Goal: Task Accomplishment & Management: Use online tool/utility

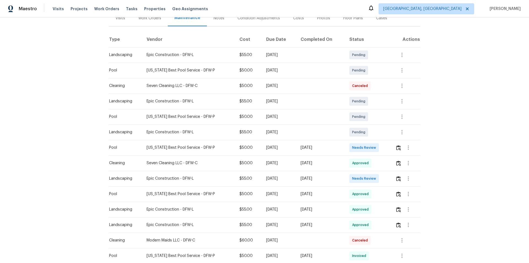
scroll to position [110, 0]
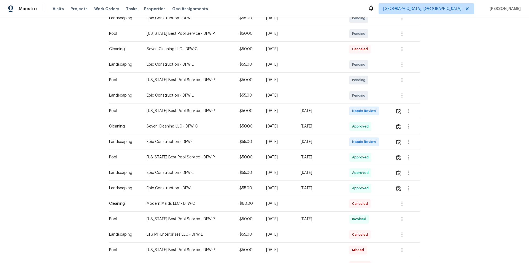
click at [391, 112] on td at bounding box center [405, 110] width 29 height 15
click at [402, 110] on button "button" at bounding box center [408, 110] width 13 height 13
click at [400, 111] on div at bounding box center [264, 131] width 529 height 263
click at [397, 111] on img "button" at bounding box center [398, 110] width 5 height 5
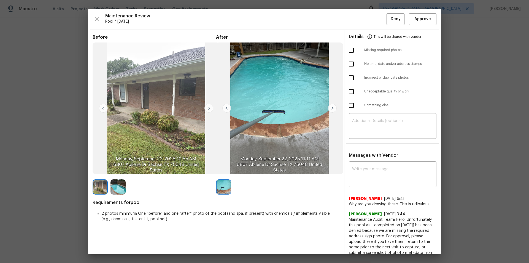
click at [109, 189] on div at bounding box center [102, 186] width 18 height 15
click at [209, 107] on img at bounding box center [209, 108] width 9 height 9
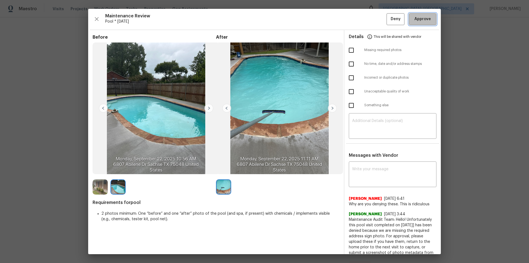
drag, startPoint x: 425, startPoint y: 16, endPoint x: 444, endPoint y: 92, distance: 79.0
click at [426, 16] on span "Approve" at bounding box center [423, 19] width 17 height 7
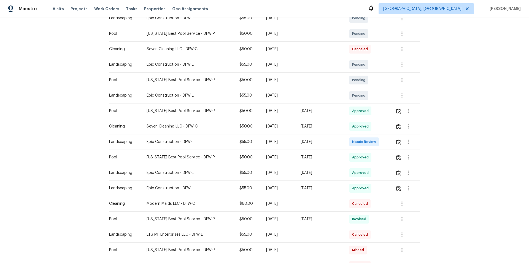
drag, startPoint x: 392, startPoint y: 113, endPoint x: 396, endPoint y: 112, distance: 5.2
click at [394, 113] on td at bounding box center [405, 110] width 29 height 15
click at [396, 112] on img "button" at bounding box center [398, 110] width 5 height 5
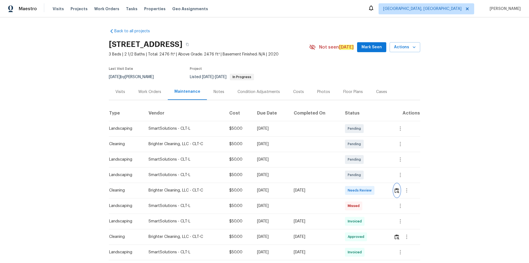
click at [376, 176] on button "button" at bounding box center [397, 190] width 6 height 13
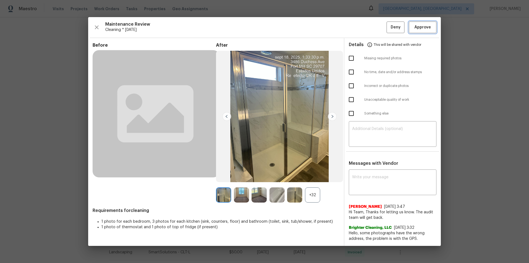
drag, startPoint x: 422, startPoint y: 28, endPoint x: 446, endPoint y: 80, distance: 57.4
click at [376, 29] on span "Approve" at bounding box center [423, 27] width 17 height 7
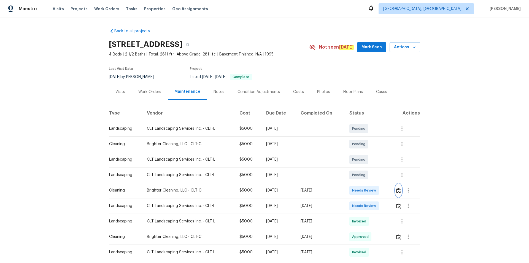
click at [376, 176] on img "button" at bounding box center [398, 190] width 5 height 5
click at [376, 176] on button "button" at bounding box center [399, 190] width 6 height 13
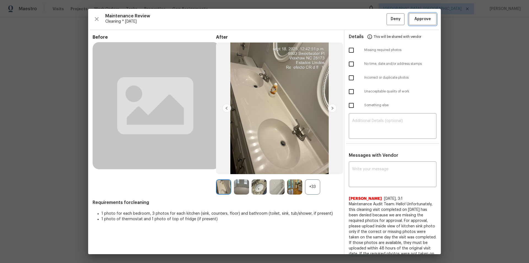
click at [376, 18] on button "Approve" at bounding box center [423, 19] width 28 height 12
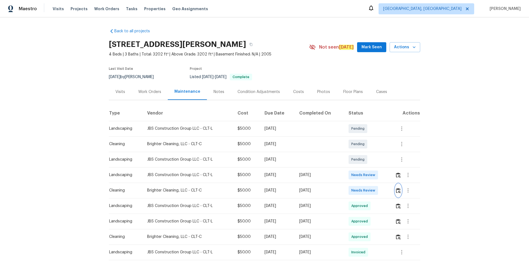
click at [376, 176] on img "button" at bounding box center [398, 190] width 5 height 5
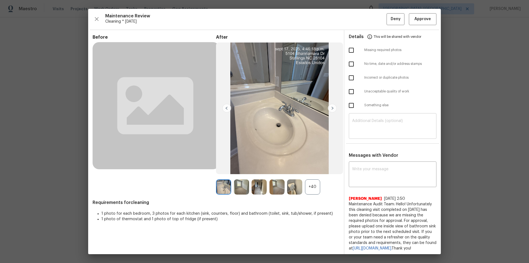
click at [369, 131] on textarea at bounding box center [392, 126] width 81 height 15
paste textarea "Maintenance Audit Team: Hello! Unfortunately, this cleaning visit completed on …"
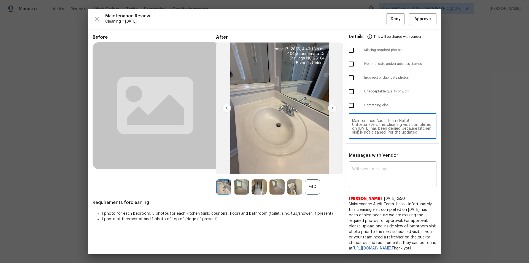
scroll to position [50, 0]
type textarea "Maintenance Audit Team: Hello! Unfortunately, this cleaning visit completed on …"
click at [367, 176] on textarea at bounding box center [392, 174] width 81 height 15
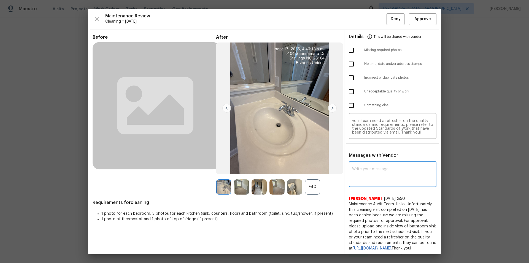
paste textarea "Maintenance Audit Team: Hello! Unfortunately, this cleaning visit completed on …"
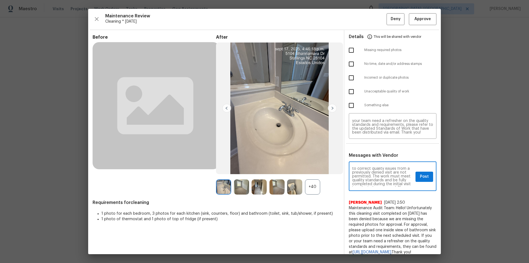
scroll to position [0, 0]
type textarea "Maintenance Audit Team: Hello! Unfortunately, this cleaning visit completed on …"
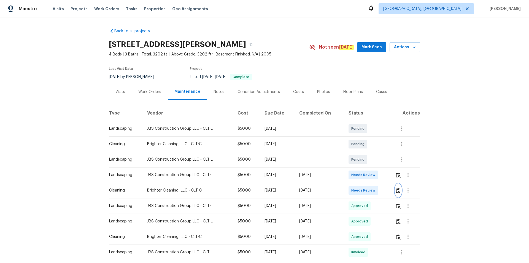
click at [376, 176] on img "button" at bounding box center [398, 190] width 5 height 5
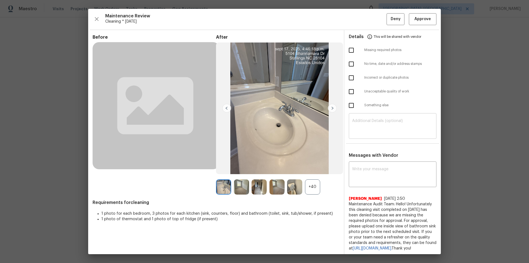
click at [375, 124] on textarea at bounding box center [392, 126] width 81 height 15
paste textarea "Maintenance Audit Team: Hello! Unfortunately, this cleaning visit completed on …"
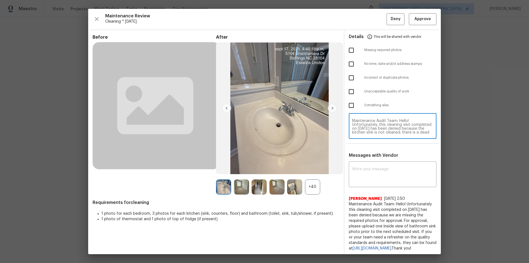
scroll to position [50, 0]
type textarea "Maintenance Audit Team: Hello! Unfortunately, this cleaning visit completed on …"
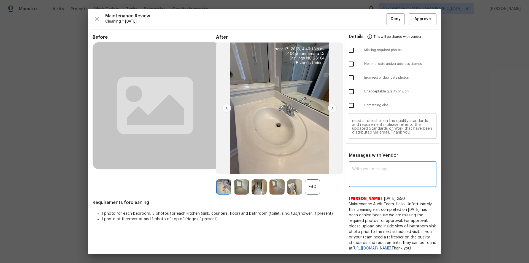
paste textarea "Maintenance Audit Team: Hello! Unfortunately, this cleaning visit completed on …"
click at [364, 175] on textarea "Maintenance Audit Team: Hello! Unfortunately, this cleaning visit completed on …" at bounding box center [392, 174] width 81 height 15
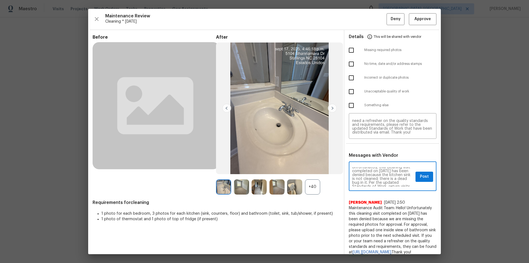
scroll to position [11, 0]
type textarea "Maintenance Audit Team: Hello! Unfortunately, this cleaning visit completed on …"
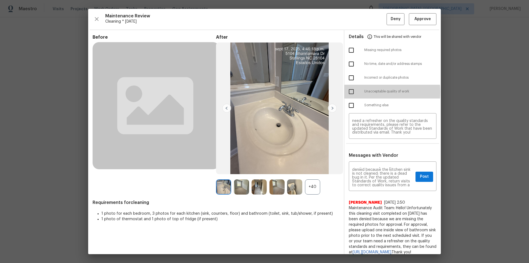
click at [354, 92] on input "checkbox" at bounding box center [352, 92] width 12 height 12
checkbox input "true"
drag, startPoint x: 422, startPoint y: 172, endPoint x: 426, endPoint y: 178, distance: 6.7
click at [376, 172] on button "Post" at bounding box center [425, 176] width 18 height 10
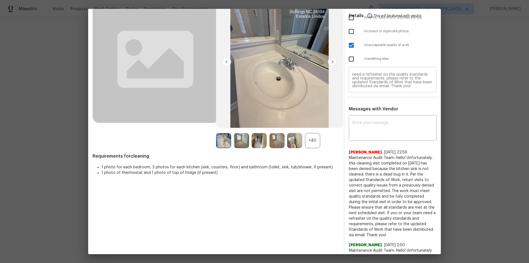
scroll to position [0, 0]
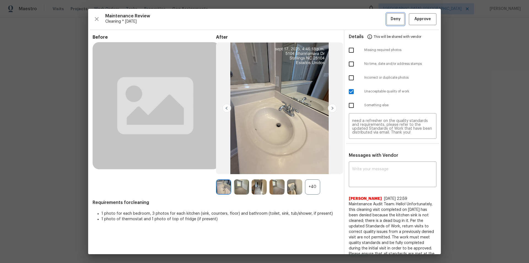
drag, startPoint x: 398, startPoint y: 17, endPoint x: 400, endPoint y: 44, distance: 26.9
click at [376, 17] on button "Deny" at bounding box center [396, 19] width 18 height 12
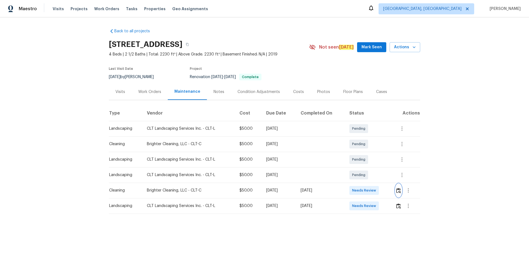
click at [376, 176] on img "button" at bounding box center [398, 190] width 5 height 5
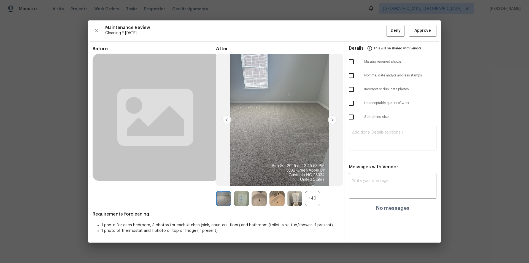
click at [376, 136] on textarea at bounding box center [392, 137] width 81 height 15
paste textarea "Maintenance Audit Team: Hello! Unfortunately, this cleaning visit completed on …"
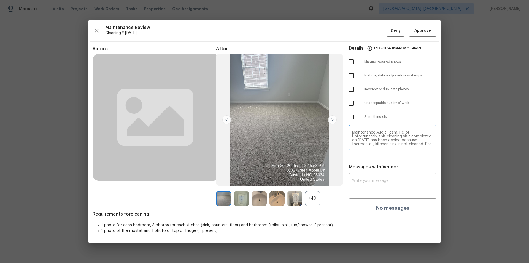
scroll to position [50, 0]
type textarea "Maintenance Audit Team: Hello! Unfortunately, this cleaning visit completed on …"
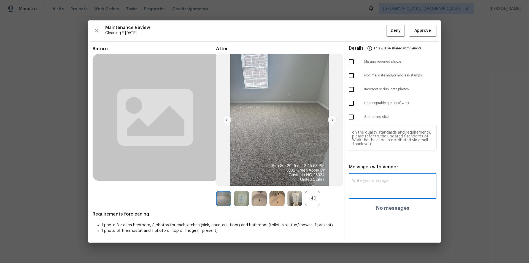
click at [369, 176] on textarea at bounding box center [392, 186] width 81 height 15
paste textarea "Maintenance Audit Team: Hello! Unfortunately, this cleaning visit completed on …"
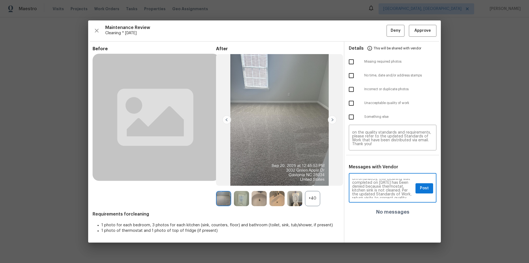
scroll to position [11, 0]
click at [376, 176] on textarea "Maintenance Audit Team: Hello! Unfortunately, this cleaning visit completed on …" at bounding box center [382, 188] width 61 height 19
type textarea "Maintenance Audit Team: Hello! Unfortunately, this cleaning visit completed on …"
click at [376, 143] on textarea "Maintenance Audit Team: Hello! Unfortunately, this cleaning visit completed on …" at bounding box center [392, 137] width 81 height 15
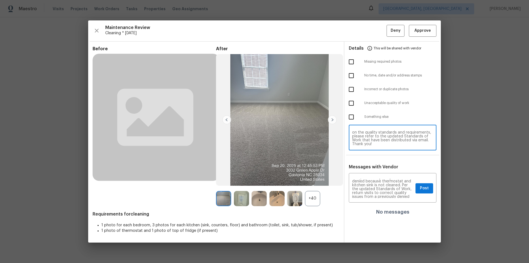
paste textarea "and"
type textarea "Maintenance Audit Team: Hello! Unfortunately, this cleaning visit completed on …"
click at [376, 176] on span "Post" at bounding box center [424, 188] width 9 height 7
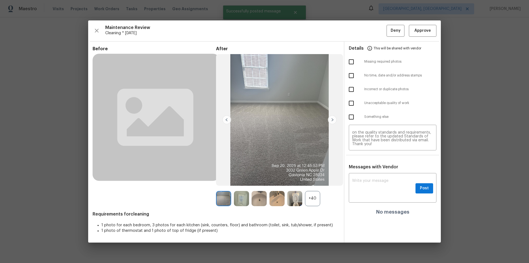
scroll to position [0, 0]
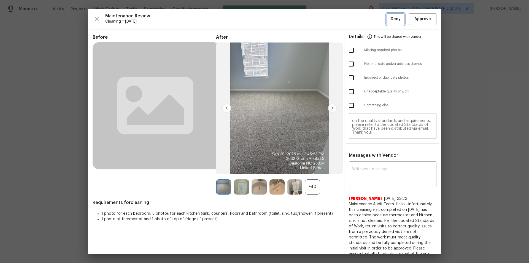
click at [376, 17] on span "Deny" at bounding box center [396, 19] width 10 height 7
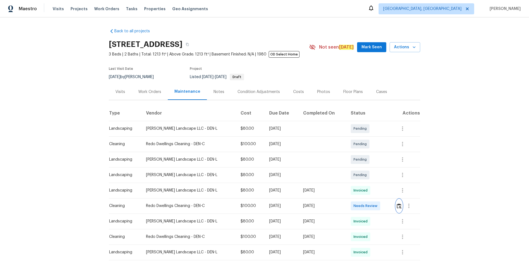
click at [376, 176] on img "button" at bounding box center [399, 205] width 5 height 5
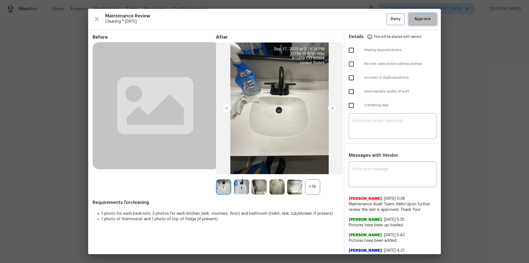
click at [376, 22] on span "Approve" at bounding box center [423, 19] width 17 height 7
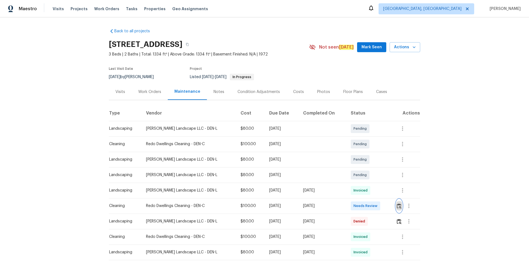
click at [397, 206] on img "button" at bounding box center [399, 205] width 5 height 5
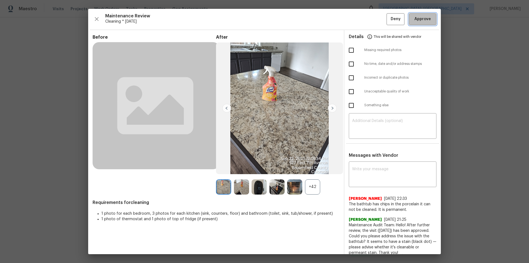
drag, startPoint x: 426, startPoint y: 20, endPoint x: 442, endPoint y: 97, distance: 79.2
click at [426, 20] on span "Approve" at bounding box center [423, 19] width 17 height 7
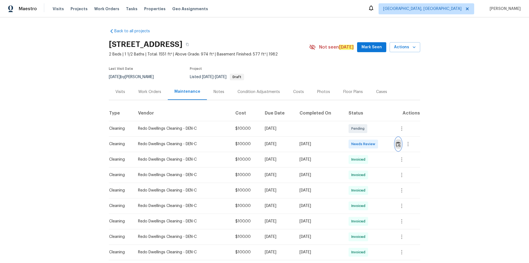
click at [376, 144] on img "button" at bounding box center [398, 143] width 5 height 5
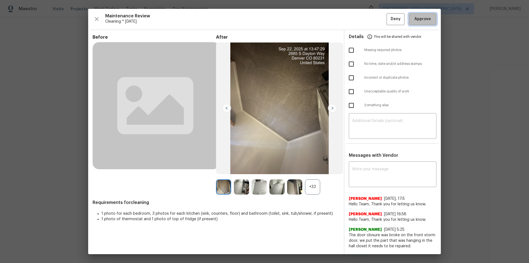
click at [376, 23] on button "Approve" at bounding box center [423, 19] width 28 height 12
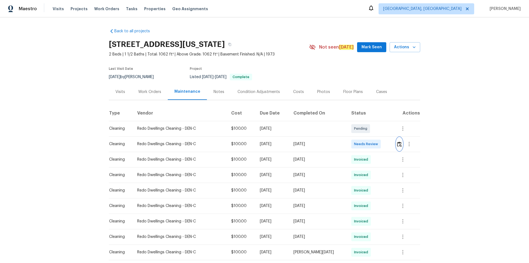
click at [376, 143] on img "button" at bounding box center [399, 143] width 5 height 5
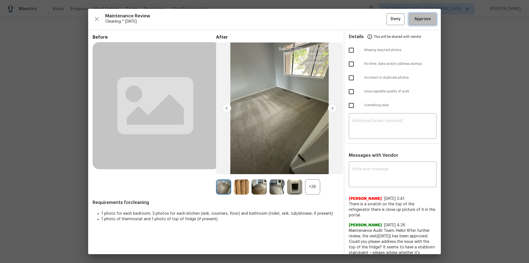
click at [376, 22] on span "Approve" at bounding box center [423, 19] width 19 height 7
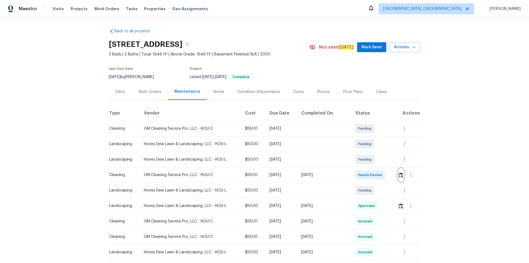
click at [376, 176] on img "button" at bounding box center [401, 174] width 5 height 5
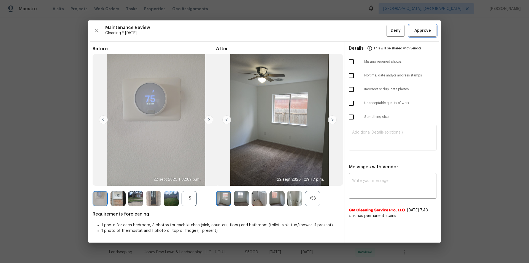
click at [376, 33] on span "Approve" at bounding box center [423, 30] width 17 height 7
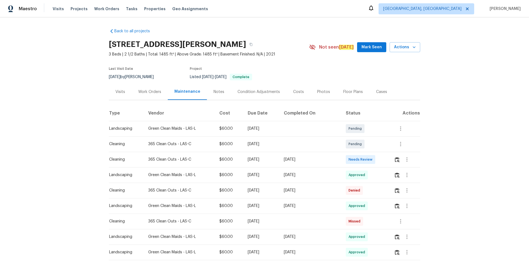
click at [376, 158] on td at bounding box center [405, 159] width 31 height 15
click at [376, 159] on img "button" at bounding box center [397, 159] width 5 height 5
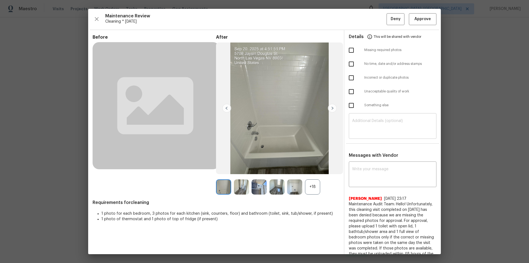
click at [376, 119] on textarea at bounding box center [392, 126] width 81 height 15
paste textarea "Maintenance Audit Team: Hello! Unfortunately, this cleaning visit completed on …"
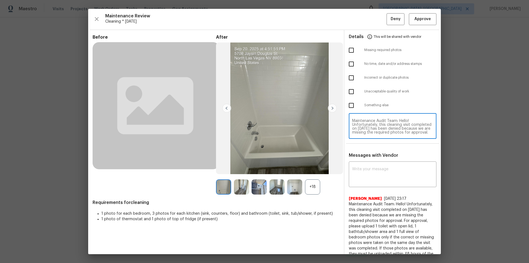
scroll to position [54, 0]
type textarea "Maintenance Audit Team: Hello! Unfortunately, this cleaning visit completed on …"
click at [376, 171] on textarea at bounding box center [392, 174] width 81 height 15
paste textarea "Maintenance Audit Team: Hello! Unfortunately, this cleaning visit completed on …"
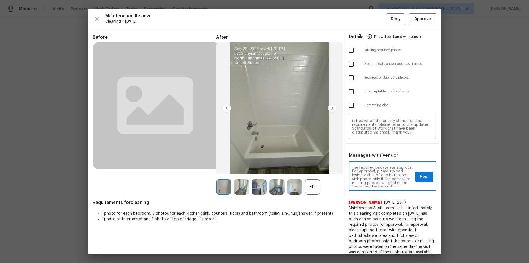
scroll to position [22, 0]
type textarea "Maintenance Audit Team: Hello! Unfortunately, this cleaning visit completed on …"
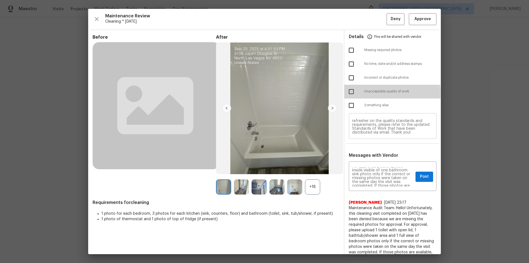
drag, startPoint x: 348, startPoint y: 93, endPoint x: 373, endPoint y: 126, distance: 41.7
click at [348, 94] on input "checkbox" at bounding box center [352, 92] width 12 height 12
click at [349, 96] on input "checkbox" at bounding box center [352, 92] width 12 height 12
checkbox input "false"
click at [348, 46] on input "checkbox" at bounding box center [352, 50] width 12 height 12
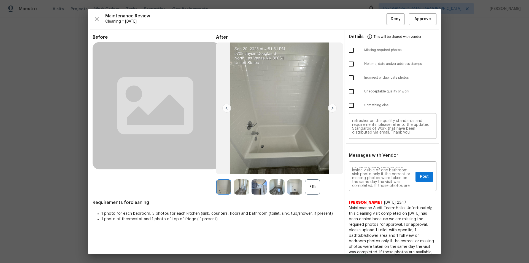
checkbox input "true"
drag, startPoint x: 415, startPoint y: 172, endPoint x: 419, endPoint y: 179, distance: 8.4
click at [376, 172] on button "Post" at bounding box center [425, 176] width 18 height 10
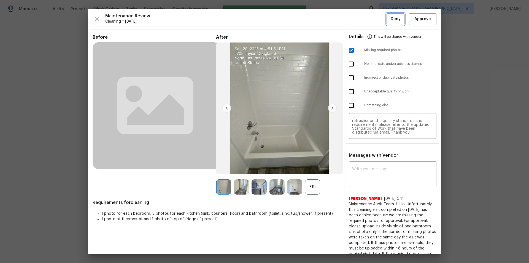
click at [376, 18] on span "Deny" at bounding box center [396, 19] width 10 height 7
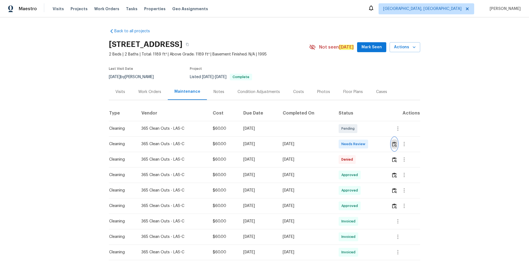
click at [376, 147] on img "button" at bounding box center [394, 143] width 5 height 5
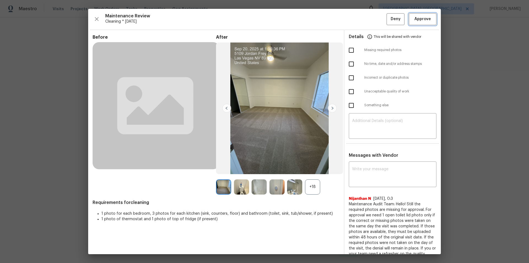
click at [376, 21] on span "Approve" at bounding box center [423, 19] width 17 height 7
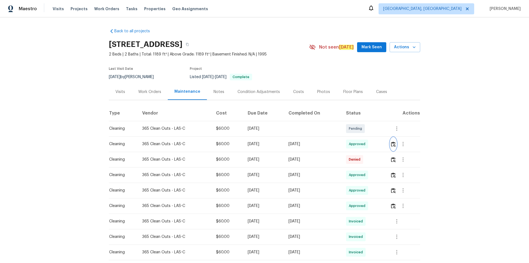
click at [376, 147] on img "button" at bounding box center [393, 143] width 5 height 5
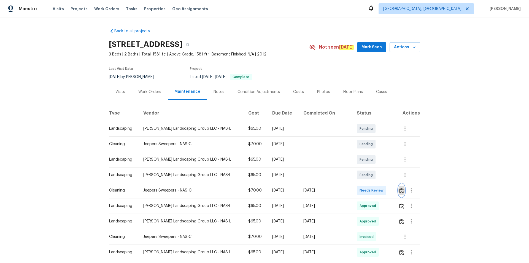
click at [401, 187] on button "button" at bounding box center [402, 190] width 6 height 13
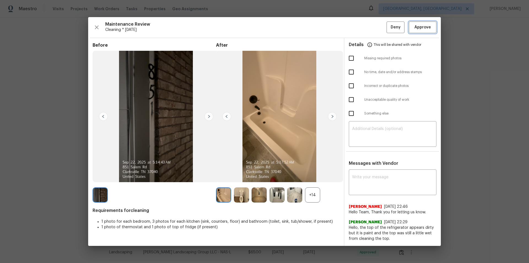
click at [435, 27] on button "Approve" at bounding box center [423, 28] width 28 height 12
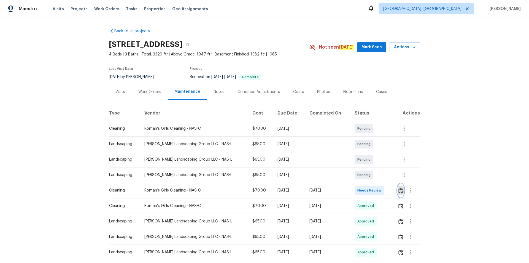
click at [376, 176] on img "button" at bounding box center [401, 190] width 5 height 5
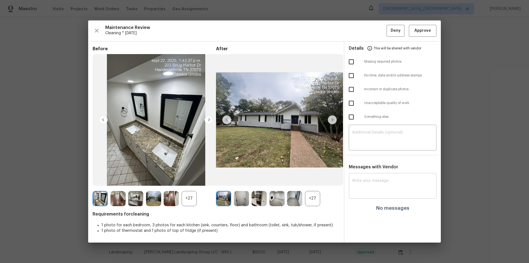
drag, startPoint x: 377, startPoint y: 183, endPoint x: 377, endPoint y: 178, distance: 5.2
click at [376, 176] on textarea at bounding box center [392, 186] width 81 height 15
paste textarea "Maintenance Audit Team: Hello! Unfortunately, this cleaning visit completed on …"
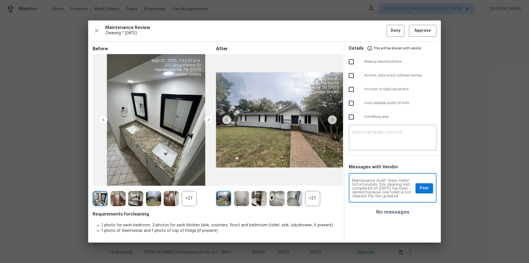
scroll to position [66, 0]
type textarea "Maintenance Audit Team: Hello! Unfortunately, this cleaning visit completed on …"
click at [376, 134] on textarea at bounding box center [392, 137] width 81 height 15
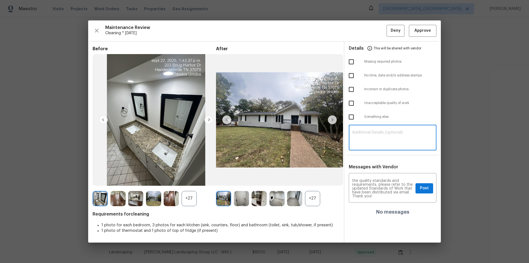
paste textarea "Maintenance Audit Team: Hello! Unfortunately, this cleaning visit completed on …"
type textarea "Maintenance Audit Team: Hello! Unfortunately, this cleaning visit completed on …"
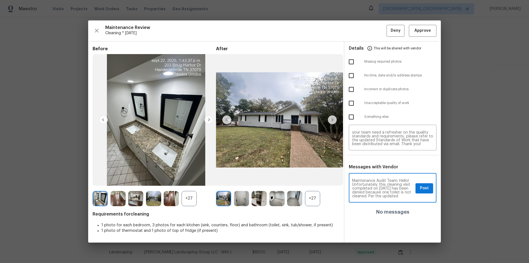
scroll to position [11, 0]
click at [354, 101] on input "checkbox" at bounding box center [352, 103] width 12 height 12
checkbox input "true"
click at [376, 176] on button "Post" at bounding box center [425, 188] width 18 height 10
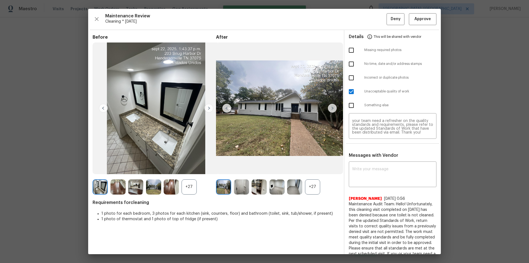
scroll to position [0, 0]
click at [376, 19] on span "Deny" at bounding box center [396, 19] width 10 height 7
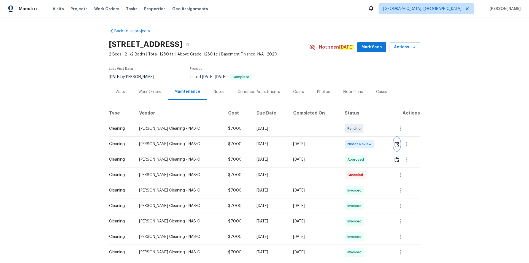
click at [395, 143] on img "button" at bounding box center [397, 143] width 5 height 5
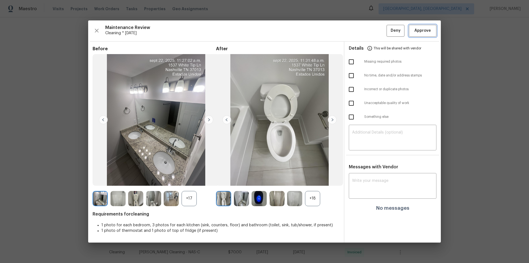
drag, startPoint x: 426, startPoint y: 27, endPoint x: 426, endPoint y: 51, distance: 23.7
click at [426, 27] on button "Approve" at bounding box center [423, 31] width 28 height 12
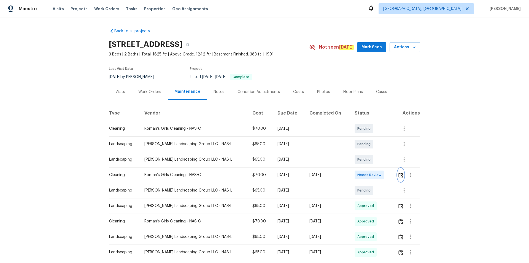
drag, startPoint x: 398, startPoint y: 172, endPoint x: 398, endPoint y: 175, distance: 2.8
click at [398, 175] on button "button" at bounding box center [401, 174] width 6 height 13
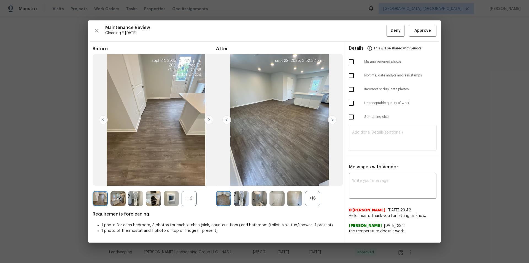
click at [422, 23] on div "Maintenance Review Cleaning * Mon, Sep 22 Deny Approve Before +16 After +16 Req…" at bounding box center [264, 131] width 353 height 222
drag, startPoint x: 423, startPoint y: 30, endPoint x: 423, endPoint y: 33, distance: 3.9
click at [423, 30] on span "Approve" at bounding box center [423, 30] width 17 height 7
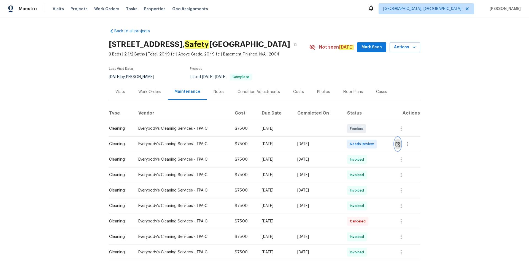
click at [376, 147] on button "button" at bounding box center [398, 143] width 6 height 13
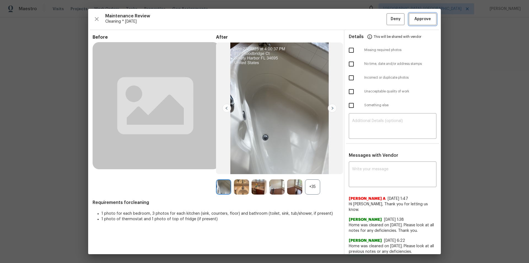
click at [376, 17] on span "Approve" at bounding box center [423, 19] width 17 height 7
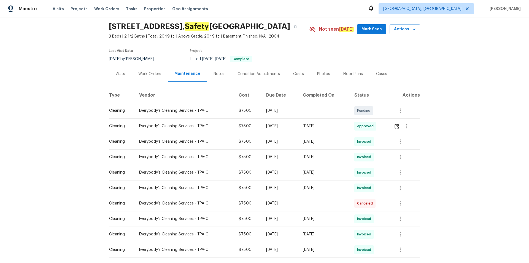
scroll to position [50, 0]
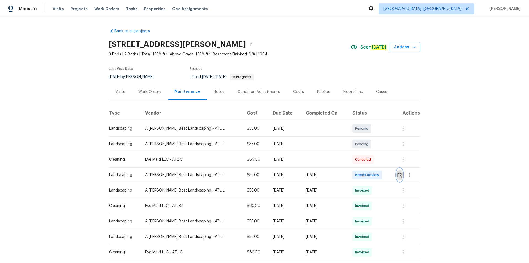
click at [376, 174] on img "button" at bounding box center [400, 174] width 5 height 5
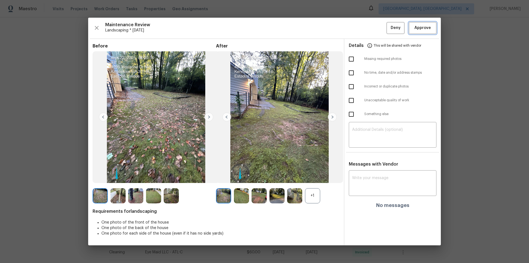
click at [376, 33] on button "Approve" at bounding box center [423, 28] width 28 height 12
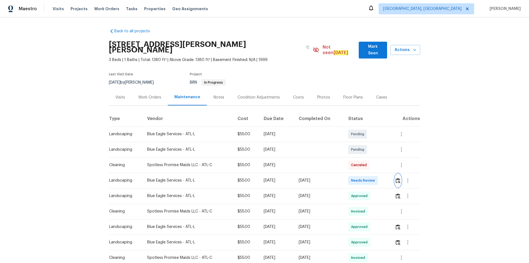
click at [376, 176] on img "button" at bounding box center [398, 180] width 5 height 5
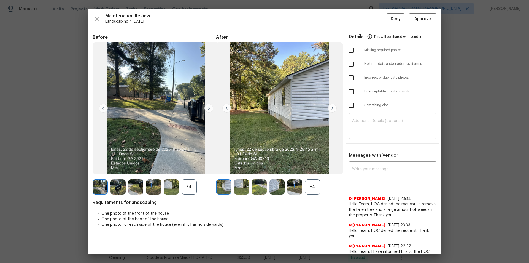
click at [369, 126] on textarea at bounding box center [392, 126] width 81 height 15
paste textarea "Maintenance Audit Team: Hello! Unfortunately, this landscaping visit completed …"
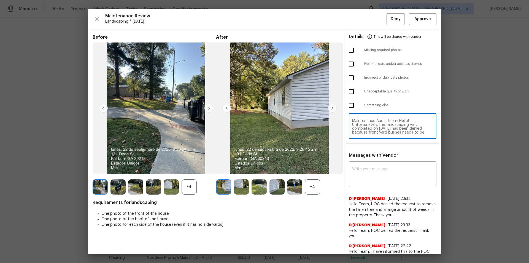
scroll to position [50, 0]
type textarea "Maintenance Audit Team: Hello! Unfortunately, this landscaping visit completed …"
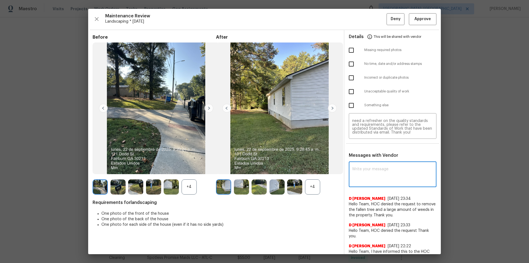
paste textarea "Maintenance Audit Team: Hello! Unfortunately, this landscaping visit completed …"
click at [376, 175] on textarea "Maintenance Audit Team: Hello! Unfortunately, this landscaping visit completed …" at bounding box center [392, 174] width 81 height 15
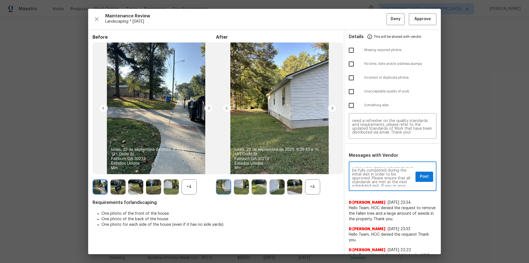
scroll to position [0, 0]
type textarea "Maintenance Audit Team: Hello! Unfortunately, this landscaping visit completed …"
click at [346, 92] on input "checkbox" at bounding box center [352, 92] width 12 height 12
checkbox input "true"
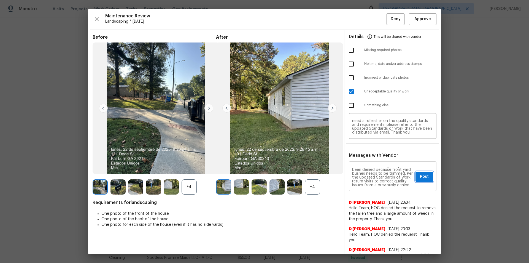
drag, startPoint x: 414, startPoint y: 175, endPoint x: 422, endPoint y: 178, distance: 8.1
click at [376, 175] on button "Post" at bounding box center [425, 176] width 18 height 10
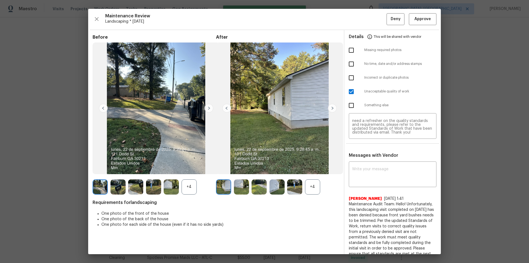
scroll to position [0, 0]
click at [376, 16] on button "Deny" at bounding box center [396, 19] width 18 height 12
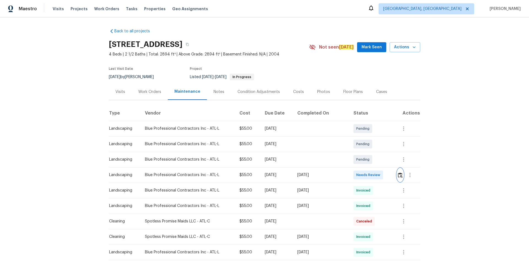
click at [366, 169] on button "button" at bounding box center [400, 174] width 6 height 13
click at [366, 169] on img "button" at bounding box center [400, 174] width 5 height 5
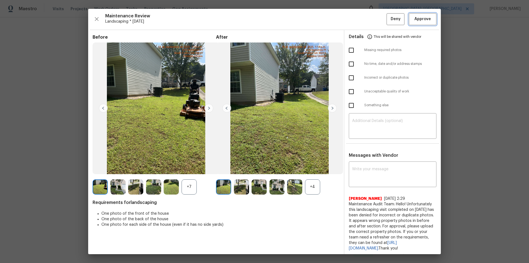
drag, startPoint x: 428, startPoint y: 17, endPoint x: 434, endPoint y: 38, distance: 21.6
click at [366, 17] on button "Approve" at bounding box center [423, 19] width 28 height 12
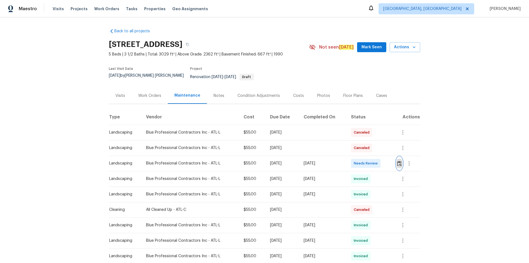
click at [366, 162] on img "button" at bounding box center [399, 163] width 5 height 5
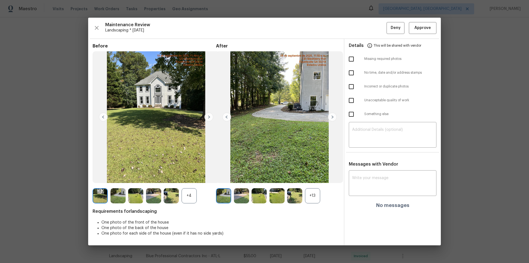
click at [366, 171] on div "Messages with Vendor x ​ No messages" at bounding box center [393, 186] width 96 height 51
click at [366, 179] on textarea at bounding box center [392, 183] width 81 height 15
paste textarea "Maintenance Audit Team: Hello! After further review the visit has been approved…"
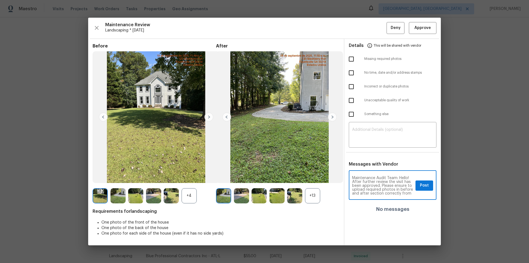
scroll to position [8, 0]
type textarea "Maintenance Audit Team: Hello! After further review the visit has been approved…"
click at [366, 183] on span "Post" at bounding box center [424, 185] width 9 height 7
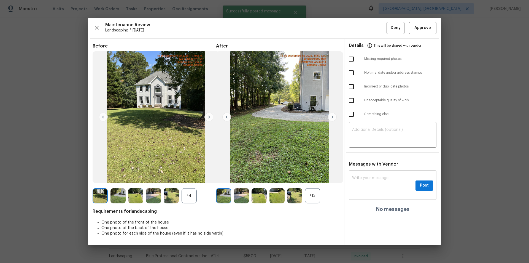
scroll to position [0, 0]
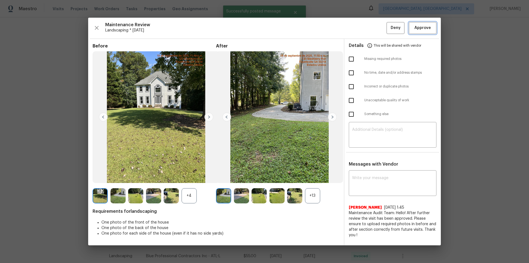
drag, startPoint x: 420, startPoint y: 26, endPoint x: 421, endPoint y: 33, distance: 7.3
click at [366, 28] on span "Approve" at bounding box center [423, 28] width 17 height 7
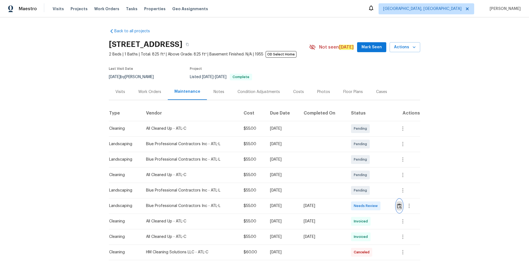
click at [376, 176] on img "button" at bounding box center [399, 205] width 5 height 5
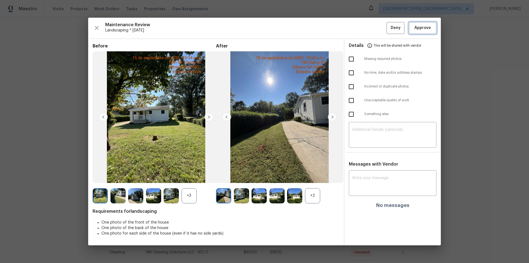
click at [376, 25] on span "Approve" at bounding box center [423, 28] width 17 height 7
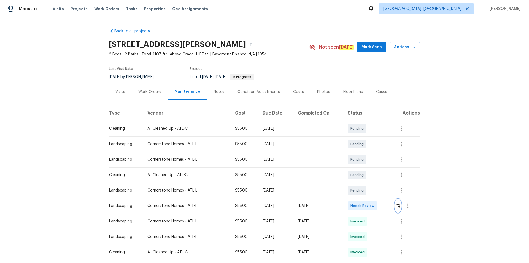
click at [376, 176] on button "button" at bounding box center [398, 205] width 6 height 13
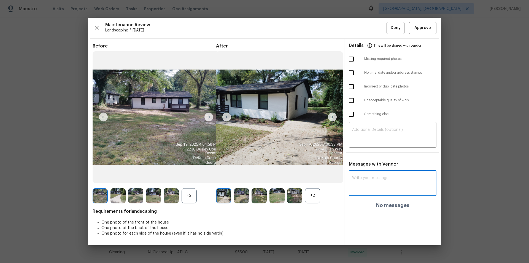
click at [376, 176] on textarea at bounding box center [392, 183] width 81 height 15
paste textarea "Maintenance Audit Team: Hello! After further review the visit has been approved…"
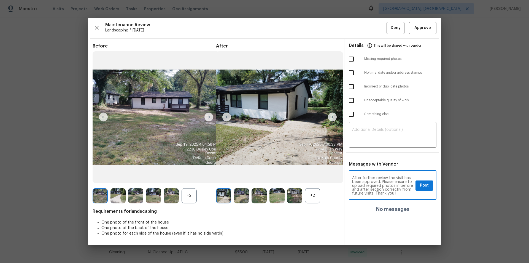
scroll to position [8, 0]
type textarea "Maintenance Audit Team: Hello! After further review the visit has been approved…"
click at [376, 176] on span "Post" at bounding box center [424, 185] width 9 height 7
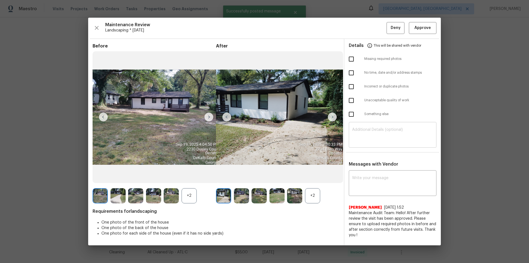
scroll to position [0, 0]
click at [376, 20] on div "Maintenance Review Landscaping * [DATE] Deny Approve Before +2 After +2 Require…" at bounding box center [264, 131] width 353 height 227
click at [376, 31] on button "Approve" at bounding box center [423, 28] width 28 height 12
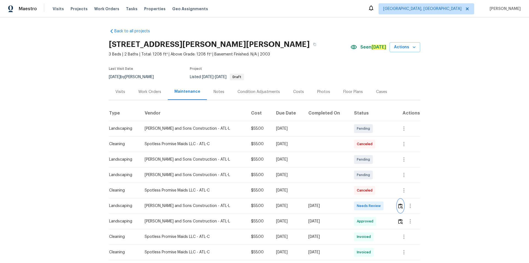
click at [376, 176] on button "button" at bounding box center [401, 205] width 6 height 13
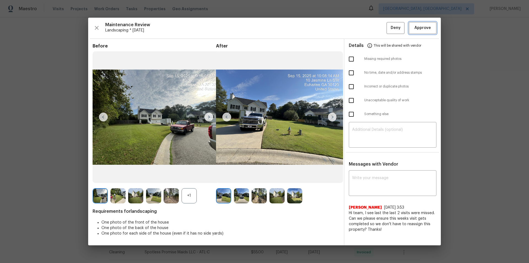
drag, startPoint x: 433, startPoint y: 24, endPoint x: 442, endPoint y: 43, distance: 20.6
click at [376, 25] on button "Approve" at bounding box center [423, 28] width 28 height 12
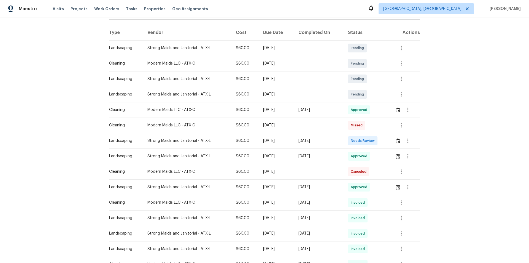
scroll to position [83, 0]
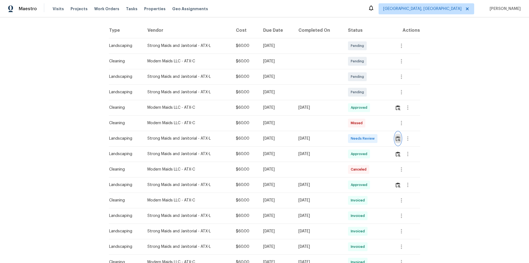
click at [376, 139] on img "button" at bounding box center [398, 138] width 5 height 5
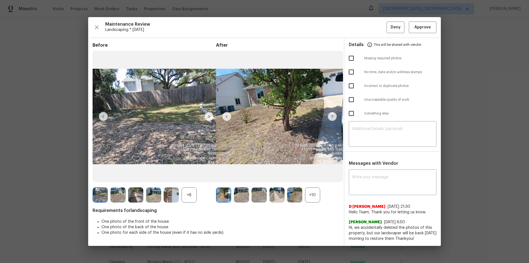
click at [332, 116] on img at bounding box center [332, 116] width 9 height 9
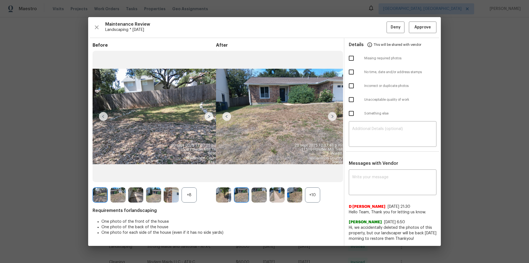
click at [333, 115] on img at bounding box center [332, 116] width 9 height 9
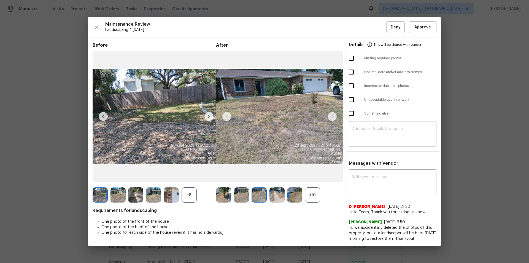
click at [333, 115] on img at bounding box center [332, 116] width 9 height 9
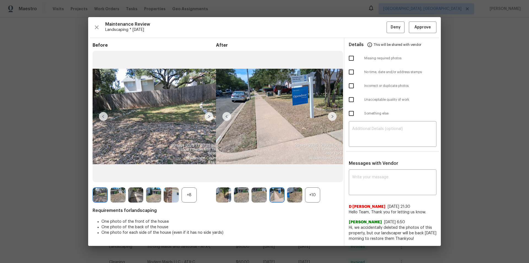
click at [333, 115] on img at bounding box center [332, 116] width 9 height 9
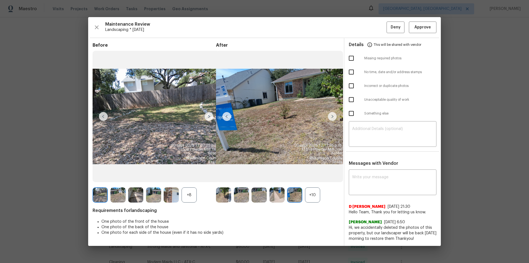
click at [333, 115] on img at bounding box center [332, 116] width 9 height 9
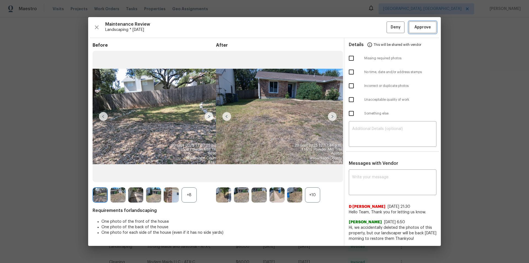
drag, startPoint x: 424, startPoint y: 30, endPoint x: 455, endPoint y: 93, distance: 70.4
click at [376, 30] on span "Approve" at bounding box center [423, 27] width 17 height 7
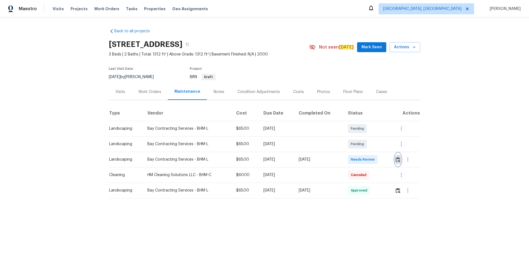
click at [400, 160] on button "button" at bounding box center [398, 159] width 6 height 13
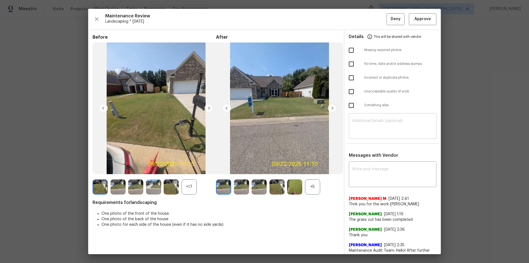
click at [378, 122] on textarea at bounding box center [392, 126] width 81 height 15
